Goal: Information Seeking & Learning: Find contact information

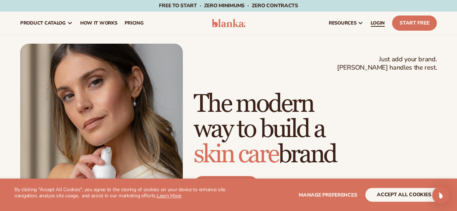
click at [377, 25] on span "LOGIN" at bounding box center [377, 23] width 14 height 6
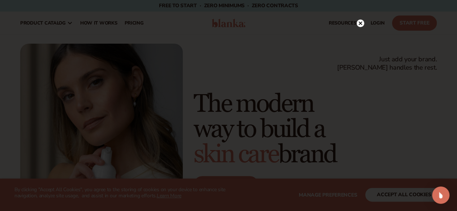
click at [358, 26] on circle at bounding box center [360, 23] width 8 height 8
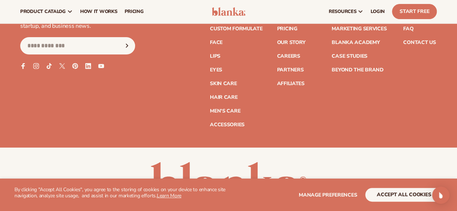
scroll to position [2842, 0]
click at [277, 59] on link "Careers" at bounding box center [288, 56] width 23 height 5
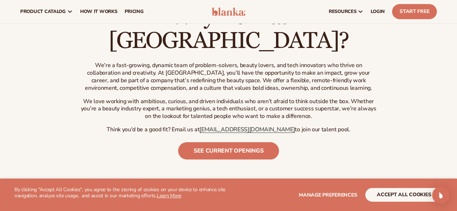
scroll to position [302, 0]
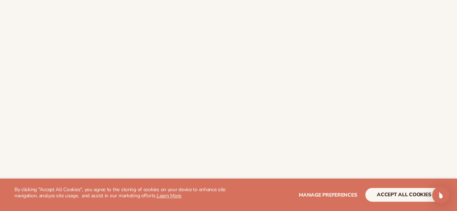
scroll to position [284, 0]
